Goal: Task Accomplishment & Management: Use online tool/utility

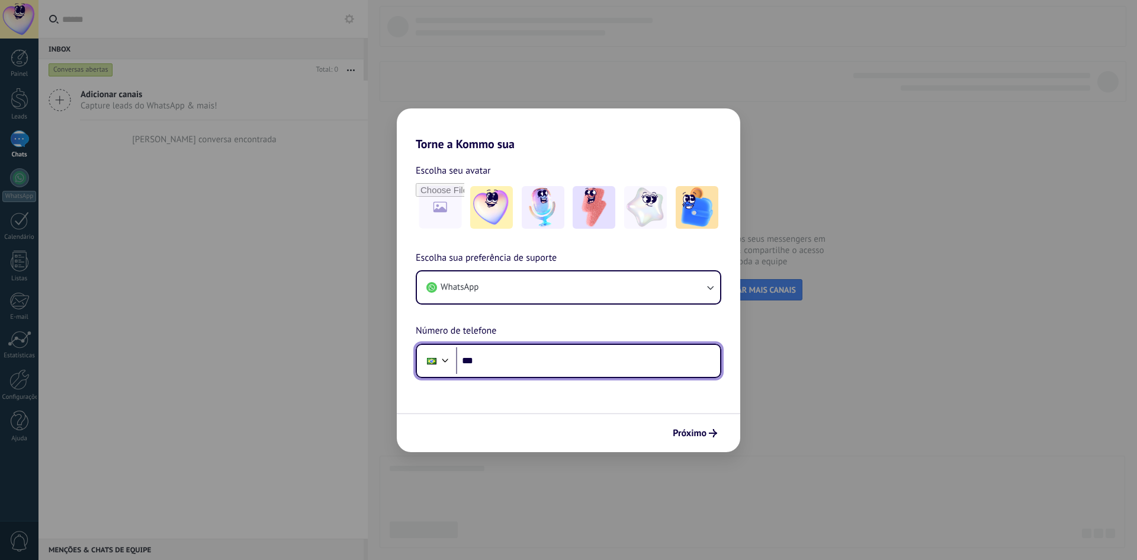
drag, startPoint x: 0, startPoint y: 0, endPoint x: 516, endPoint y: 364, distance: 631.6
click at [516, 364] on input "***" at bounding box center [588, 360] width 264 height 27
type input "**********"
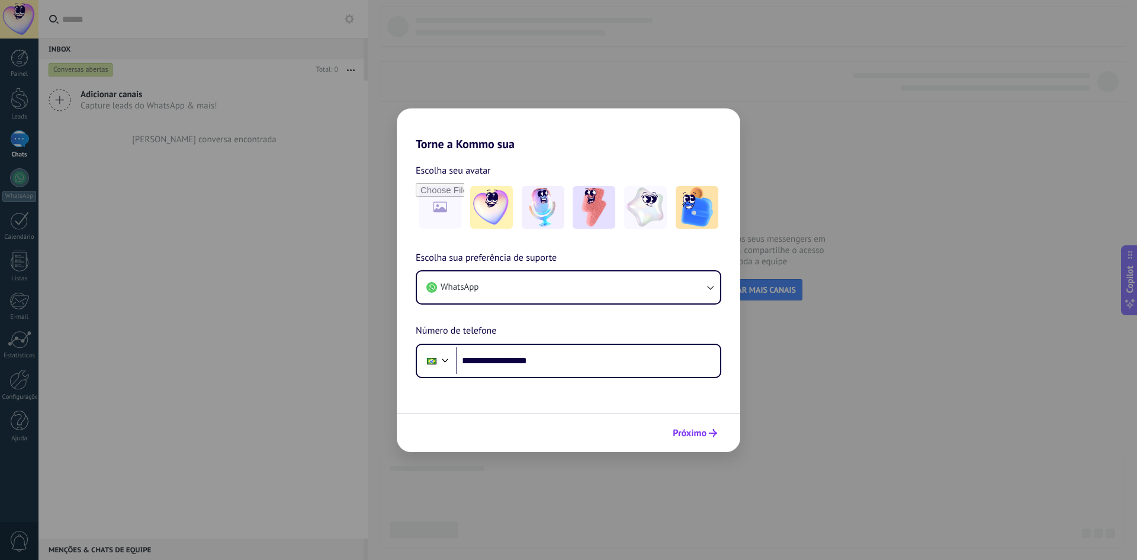
click at [701, 432] on span "Próximo" at bounding box center [690, 433] width 34 height 8
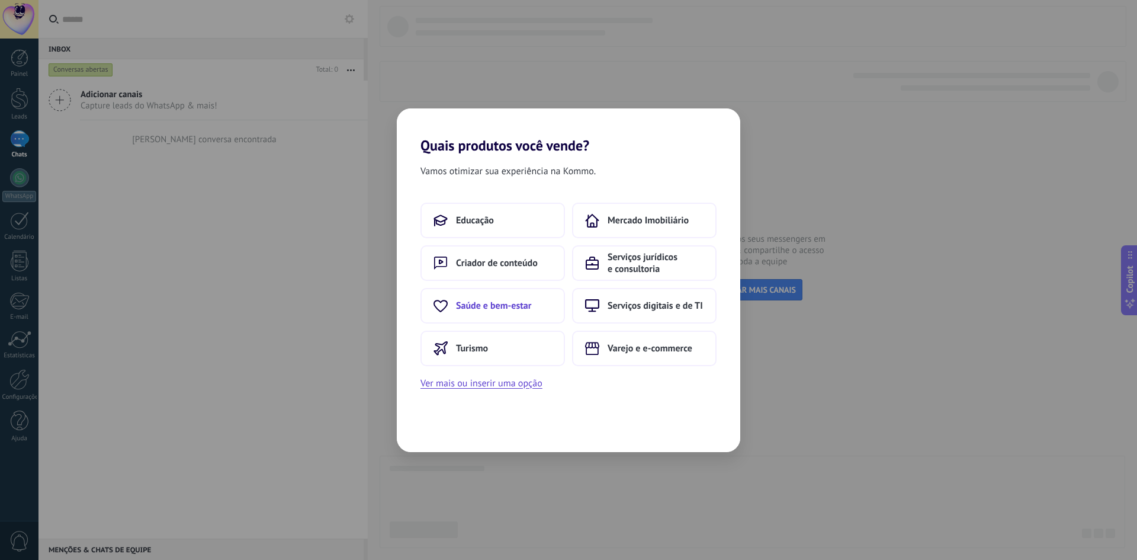
click at [476, 303] on span "Saúde e bem-estar" at bounding box center [493, 306] width 75 height 12
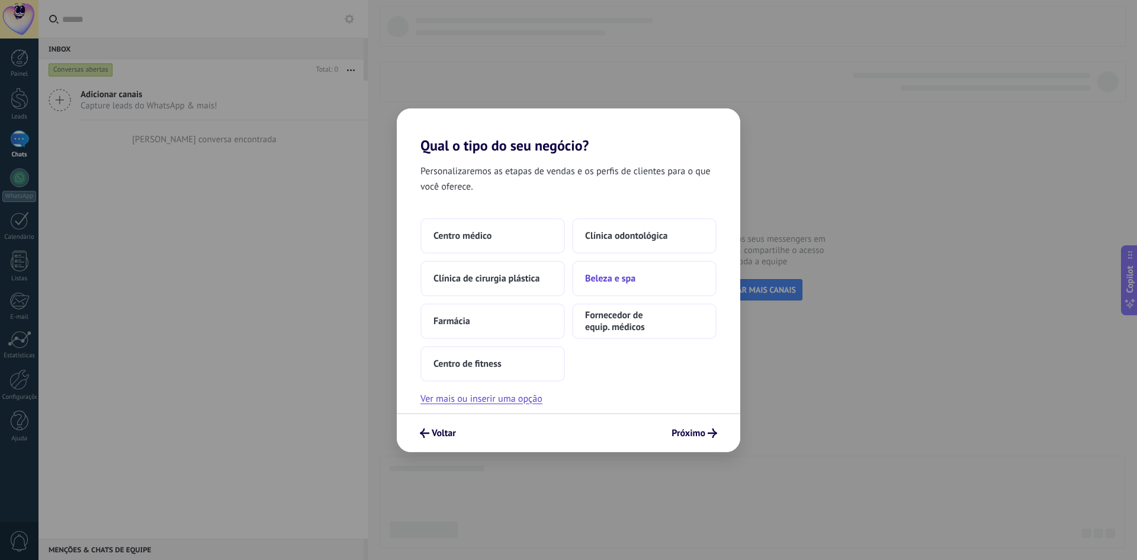
click at [664, 280] on button "Beleza e spa" at bounding box center [644, 279] width 145 height 36
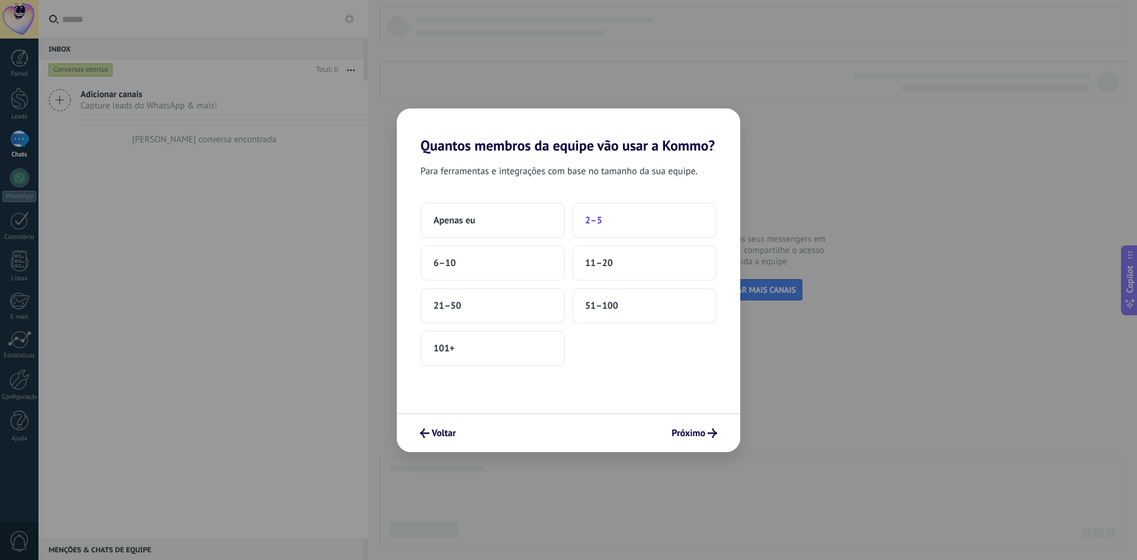
click at [659, 223] on button "2–5" at bounding box center [644, 221] width 145 height 36
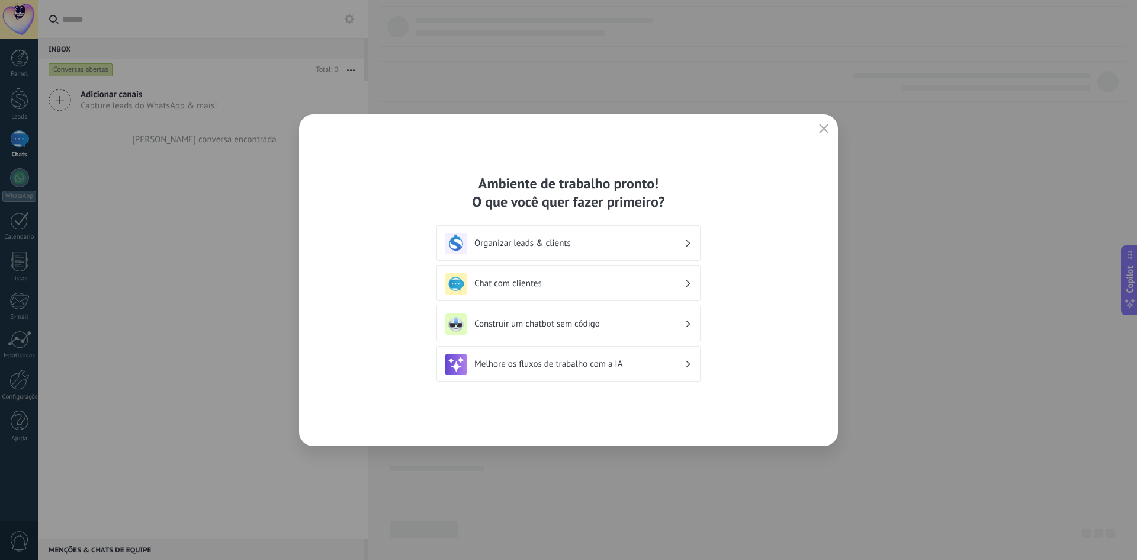
click at [560, 278] on h3 "Chat com clientes" at bounding box center [579, 283] width 210 height 11
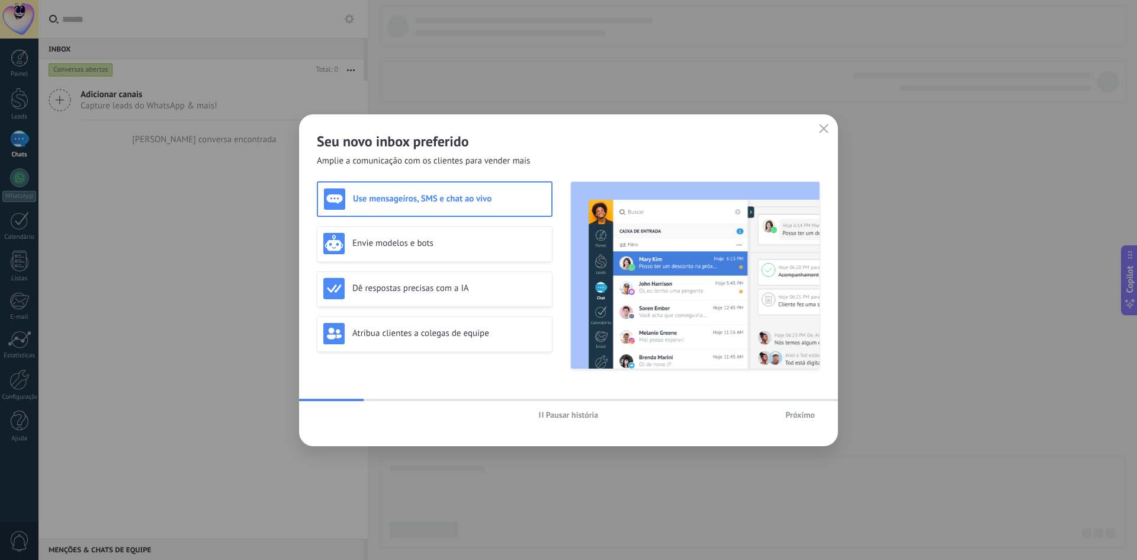
click at [798, 413] on span "Próximo" at bounding box center [800, 414] width 30 height 8
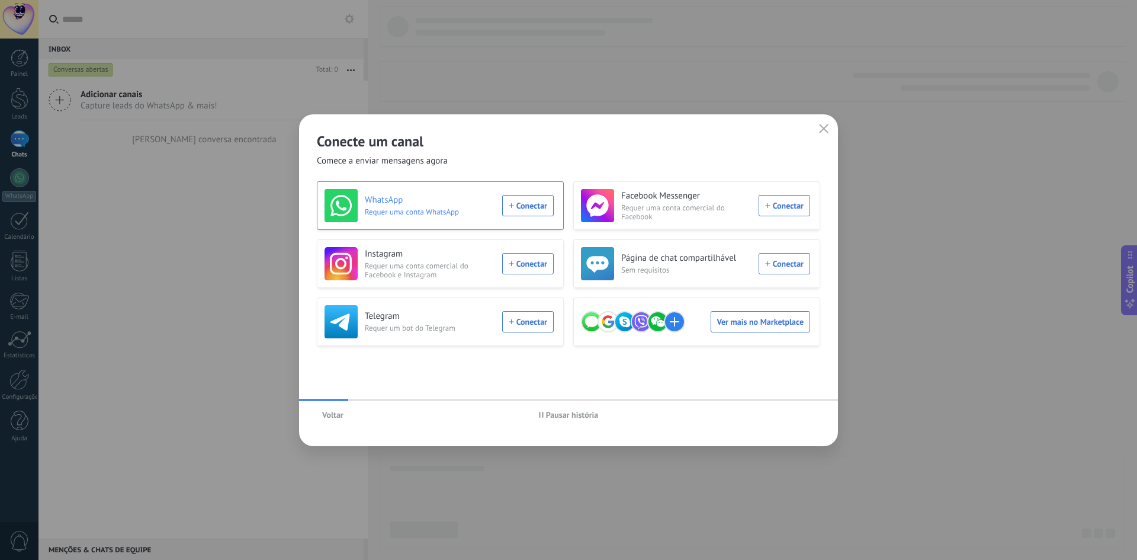
click at [531, 209] on div "WhatsApp Requer uma conta WhatsApp Conectar" at bounding box center [439, 205] width 229 height 33
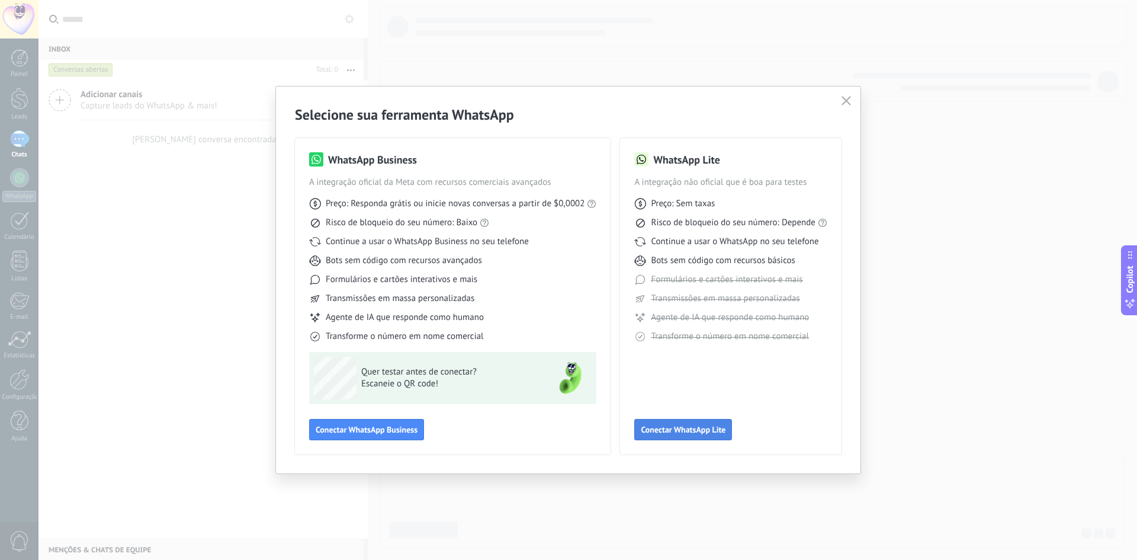
click at [716, 428] on span "Conectar WhatsApp Lite" at bounding box center [683, 429] width 85 height 8
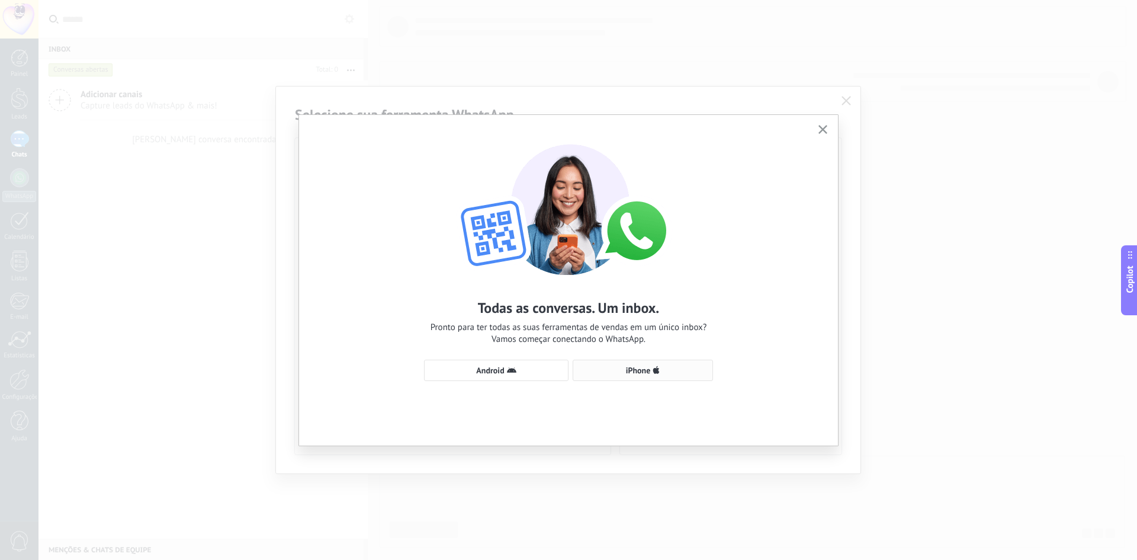
click at [646, 376] on button "iPhone" at bounding box center [643, 370] width 140 height 21
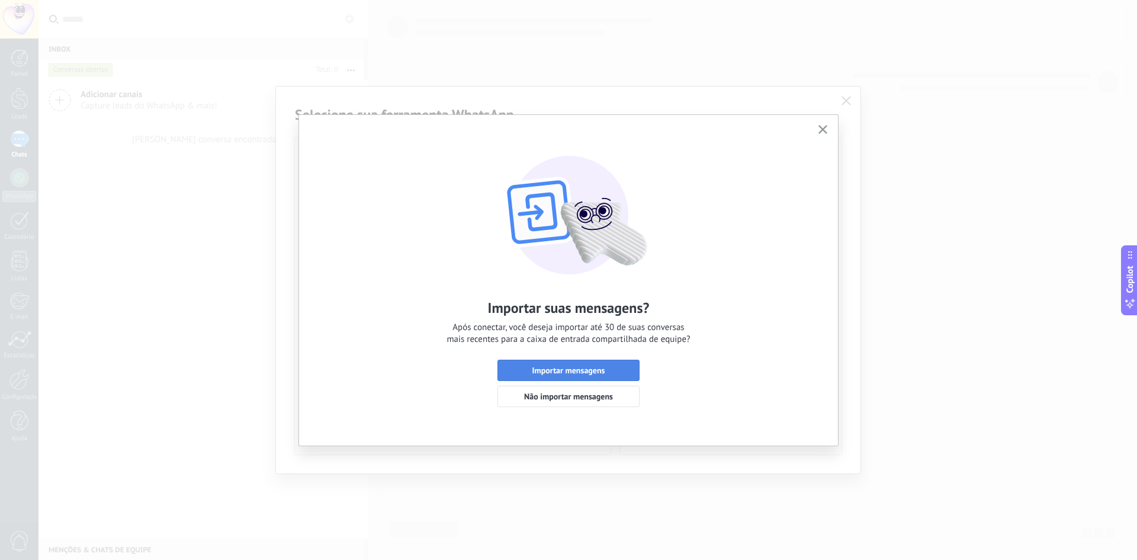
click at [605, 374] on button "Importar mensagens" at bounding box center [569, 370] width 142 height 21
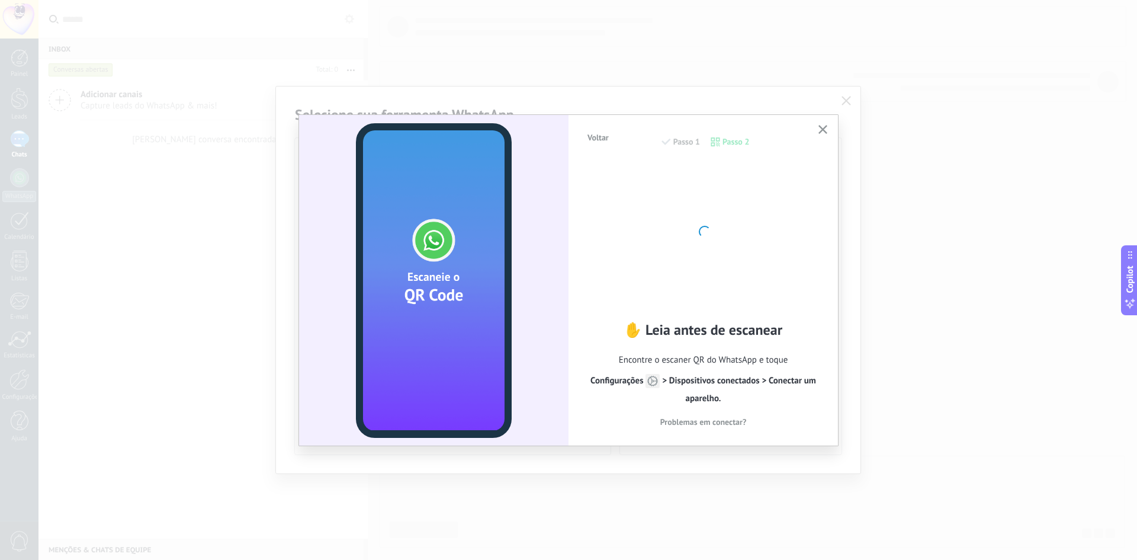
click at [823, 127] on icon "button" at bounding box center [823, 129] width 9 height 9
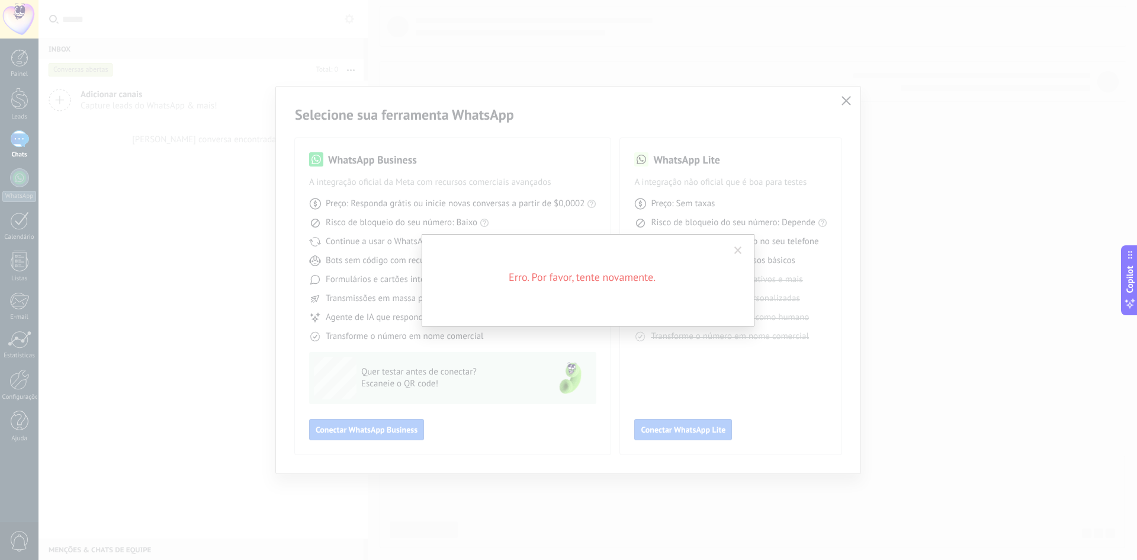
click at [851, 107] on div "Erro. Por favor, tente novamente." at bounding box center [588, 280] width 1099 height 560
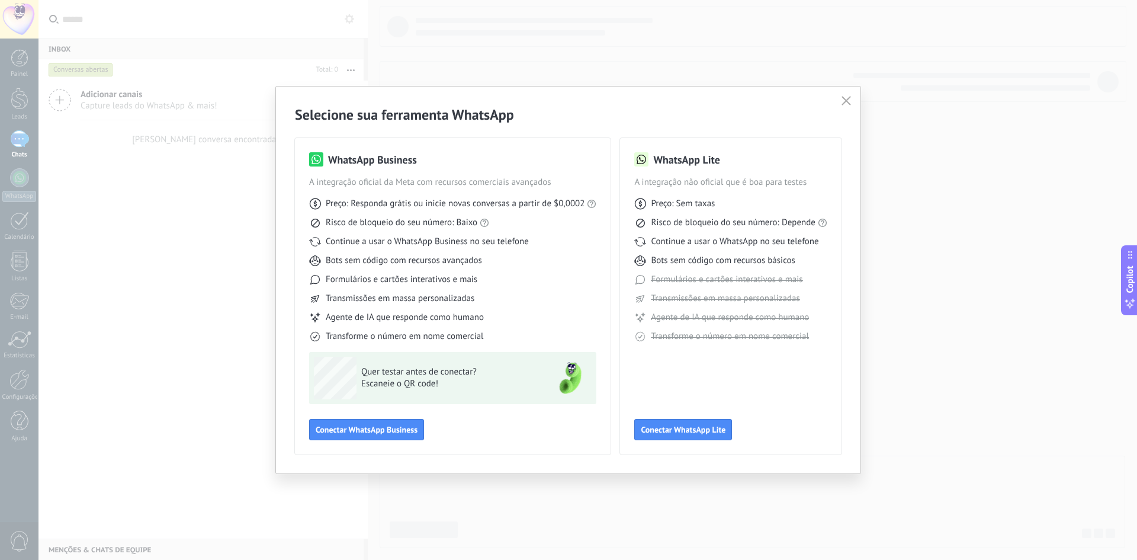
click at [852, 101] on button "button" at bounding box center [846, 101] width 15 height 17
